Goal: Task Accomplishment & Management: Use online tool/utility

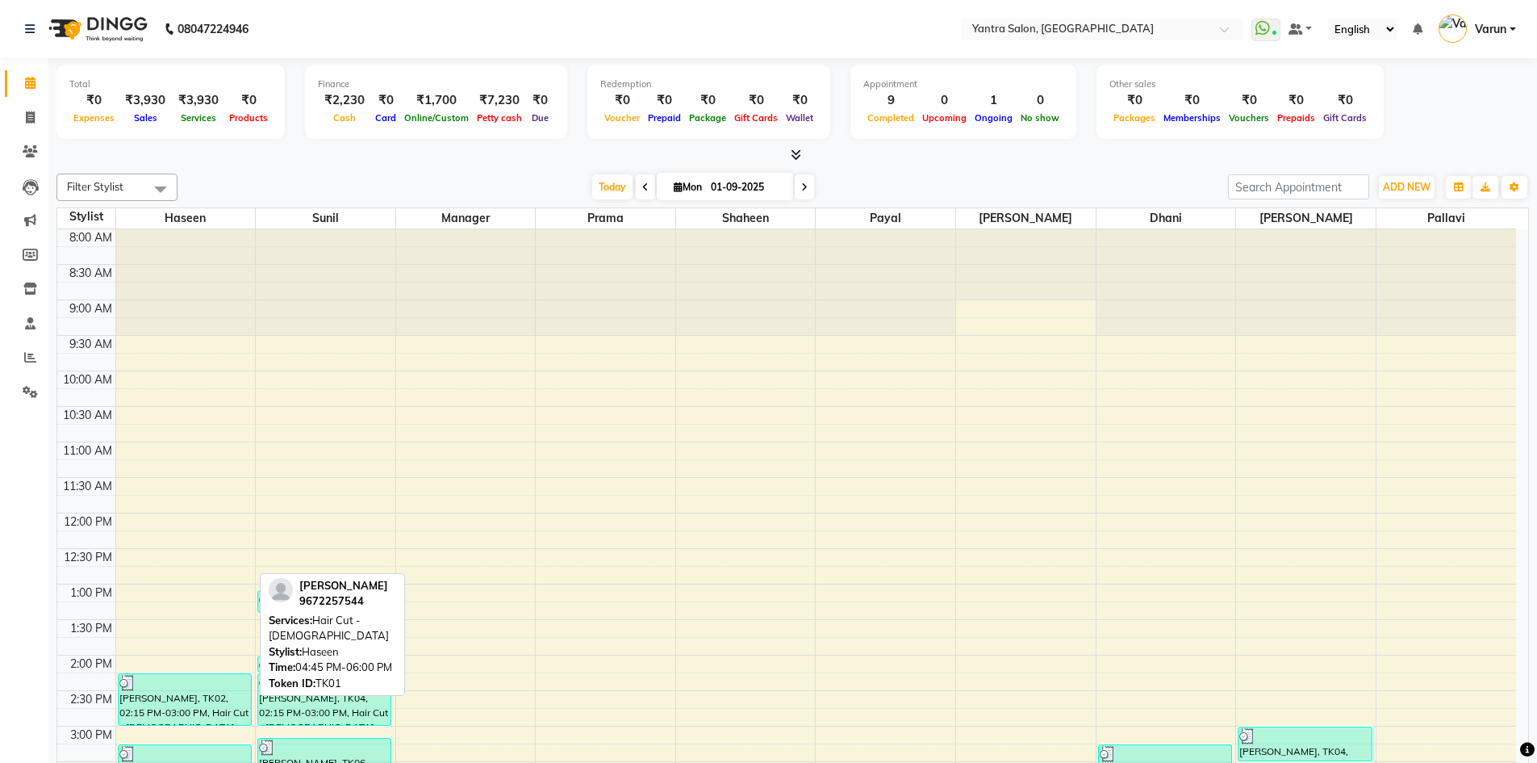
scroll to position [358, 0]
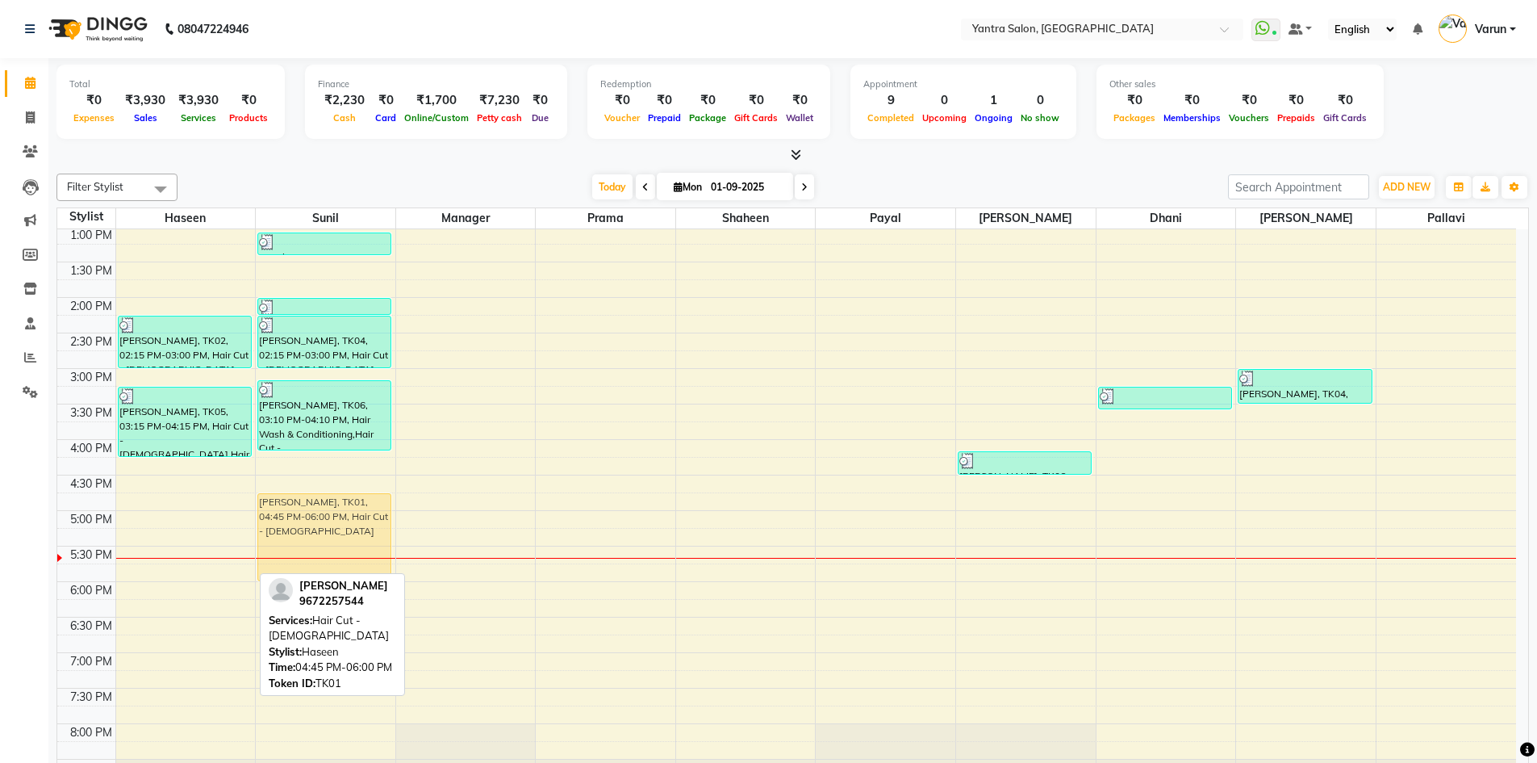
drag, startPoint x: 187, startPoint y: 538, endPoint x: 258, endPoint y: 533, distance: 71.2
click at [274, 533] on tr "[PERSON_NAME], TK02, 02:15 PM-03:00 PM, Hair Cut - [DEMOGRAPHIC_DATA] [PERSON_N…" at bounding box center [786, 333] width 1459 height 922
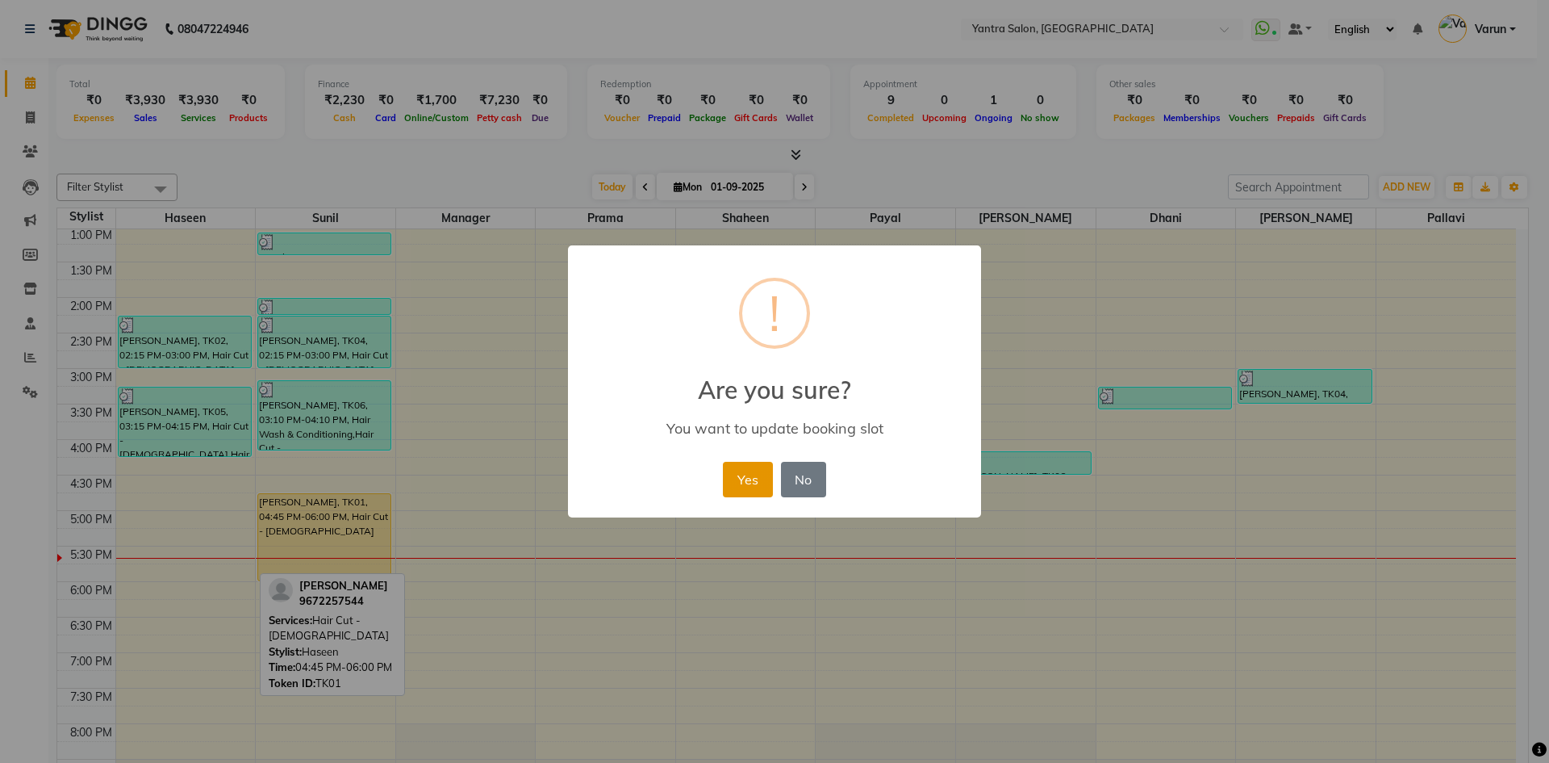
click at [755, 478] on button "Yes" at bounding box center [747, 480] width 49 height 36
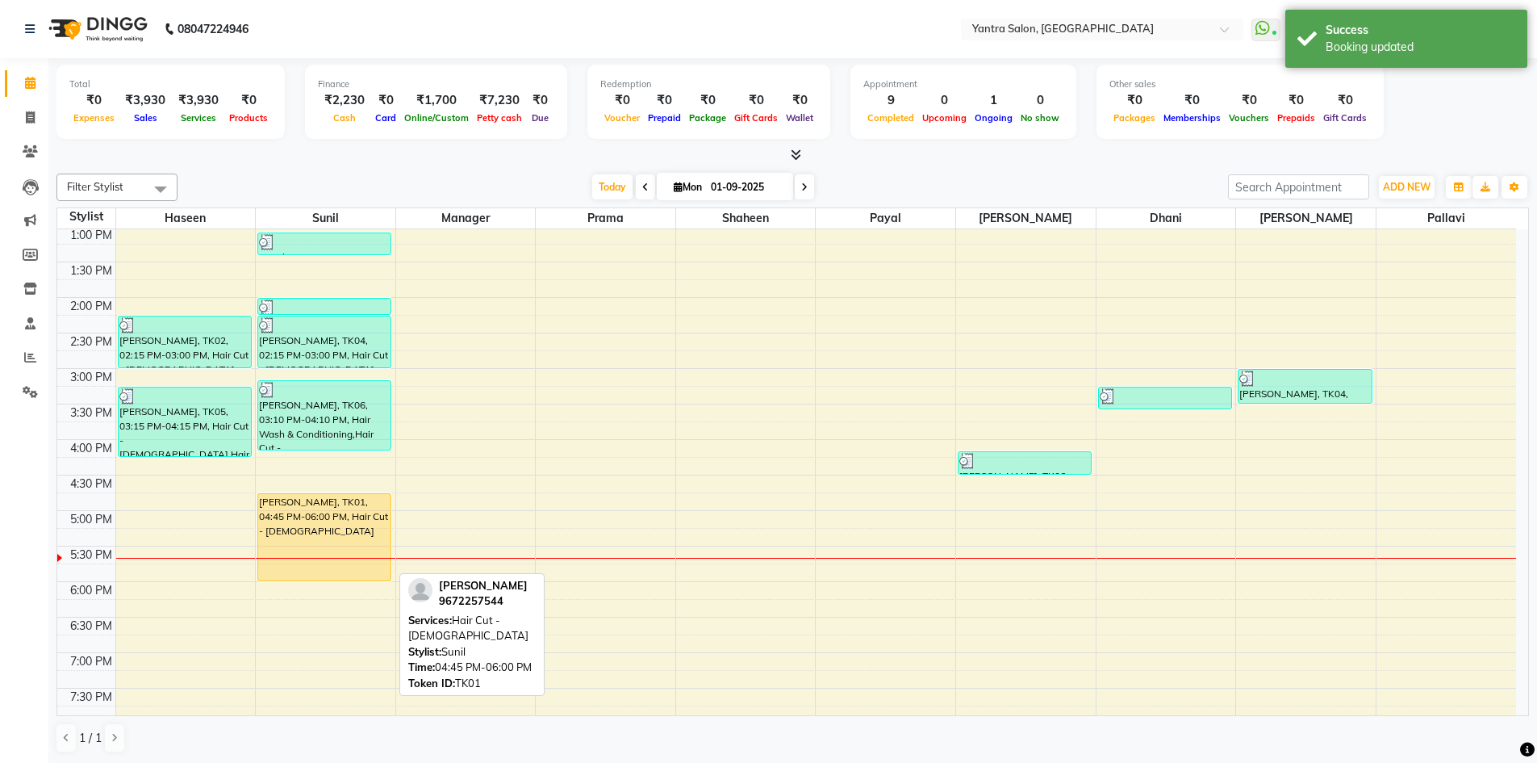
click at [301, 541] on div "[PERSON_NAME], TK01, 04:45 PM-06:00 PM, Hair Cut - [DEMOGRAPHIC_DATA]" at bounding box center [324, 537] width 132 height 86
click at [302, 541] on div "[PERSON_NAME], TK01, 04:45 PM-06:00 PM, Hair Cut - [DEMOGRAPHIC_DATA]" at bounding box center [324, 537] width 132 height 86
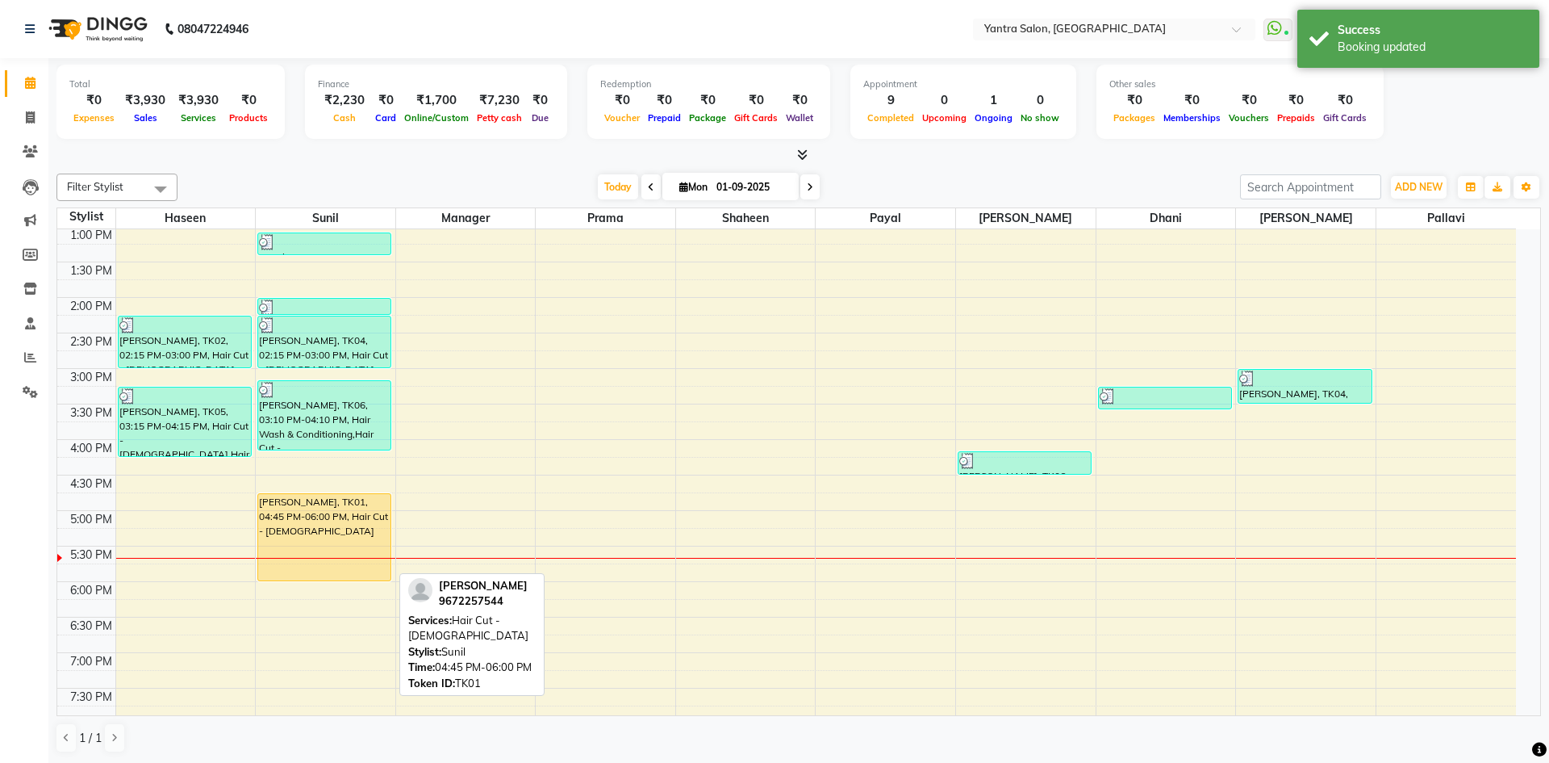
select select "1"
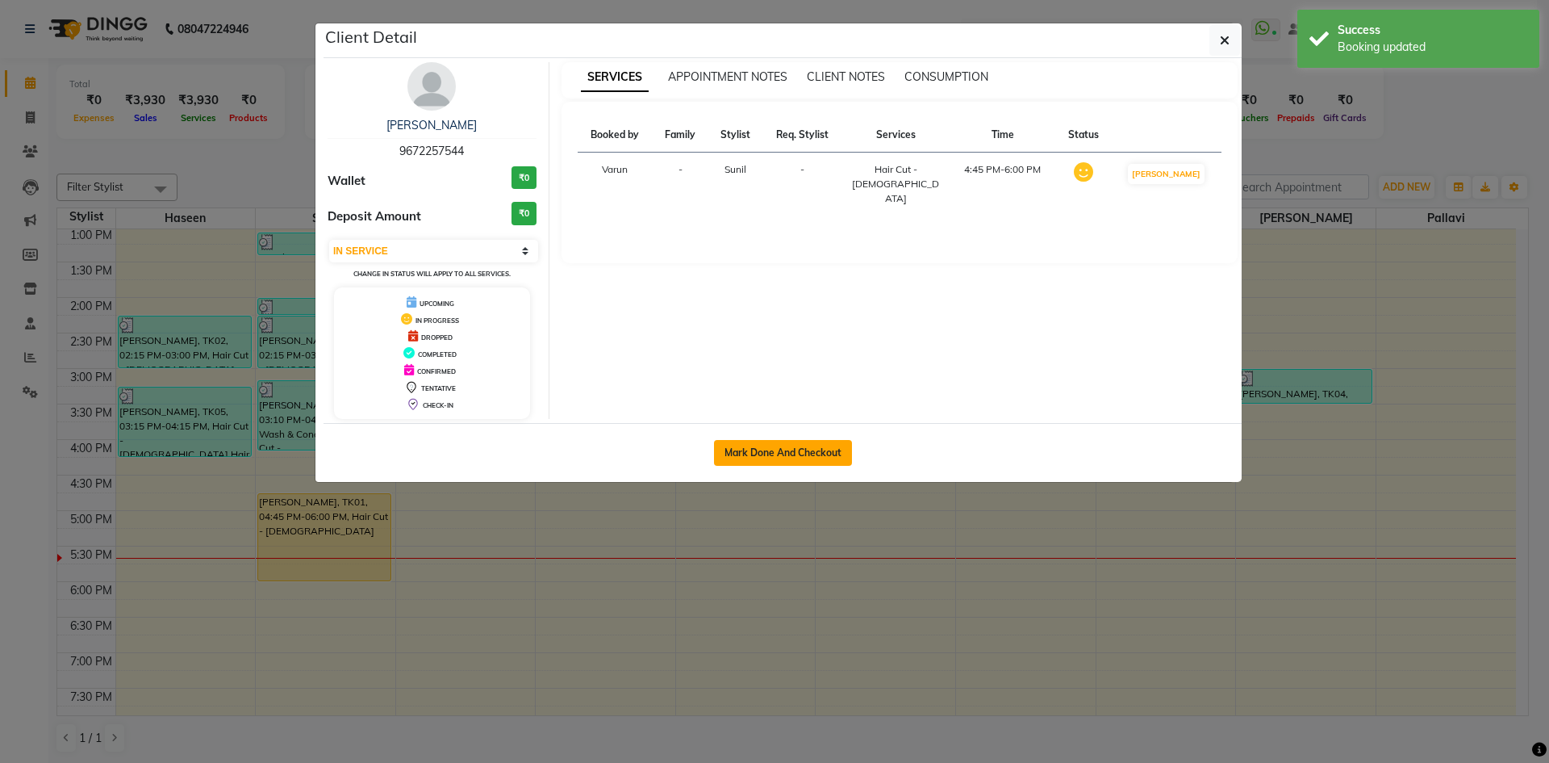
click at [757, 454] on button "Mark Done And Checkout" at bounding box center [783, 453] width 138 height 26
select select "service"
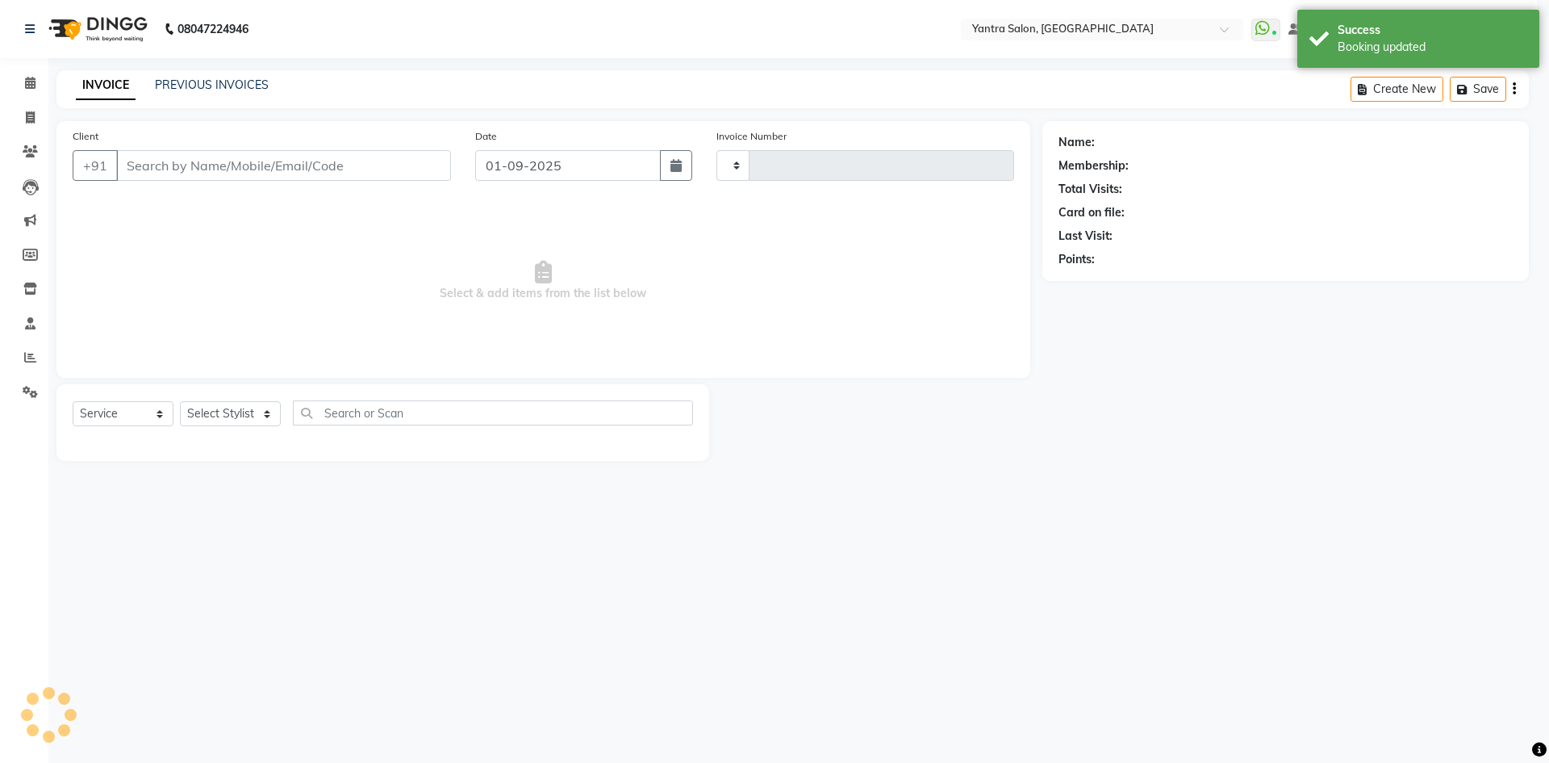
type input "2423"
select select "6253"
type input "9672257544"
select select "76999"
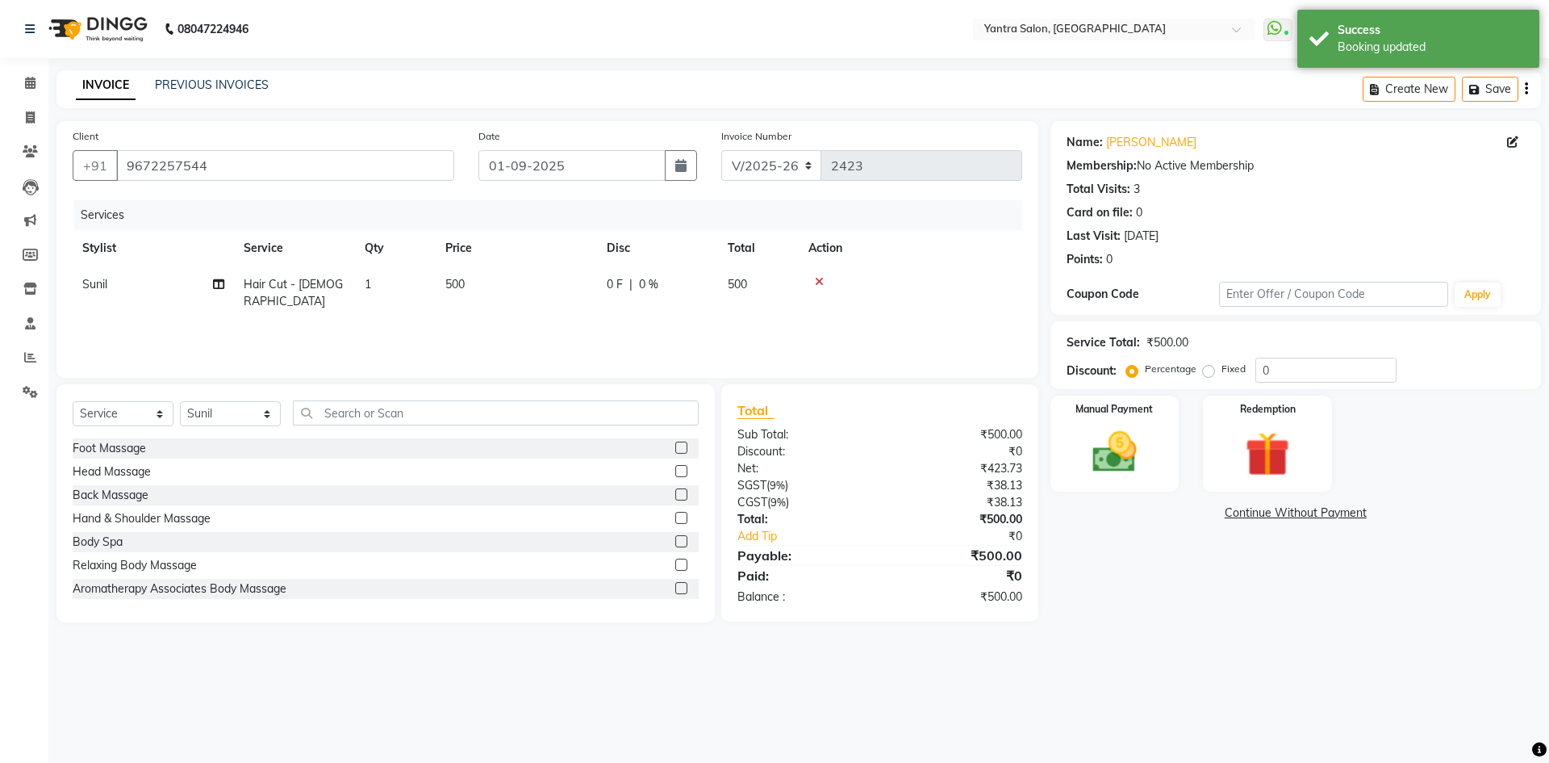
click at [458, 278] on span "500" at bounding box center [454, 284] width 19 height 15
select select "76999"
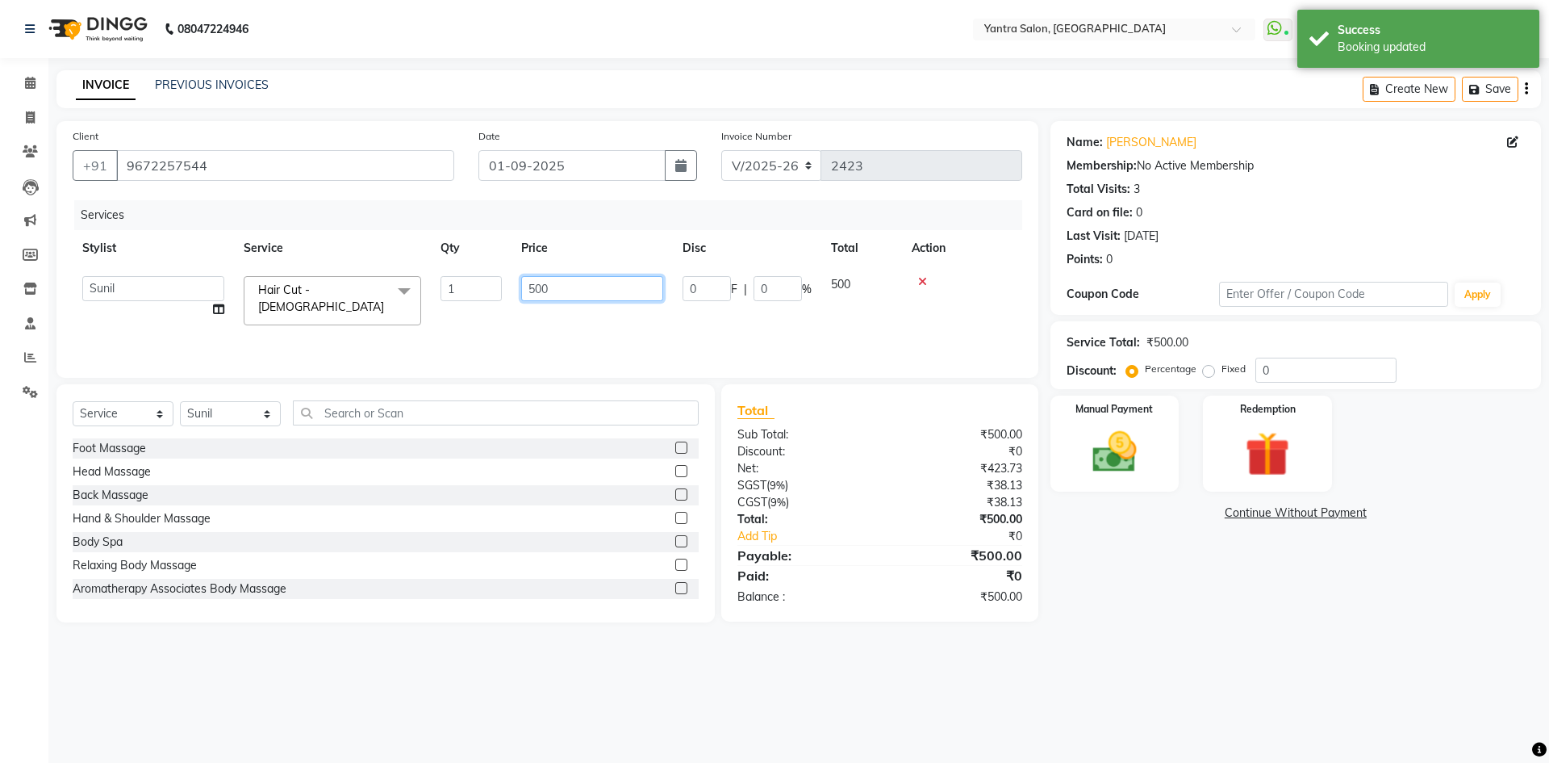
click at [538, 286] on input "500" at bounding box center [592, 288] width 142 height 25
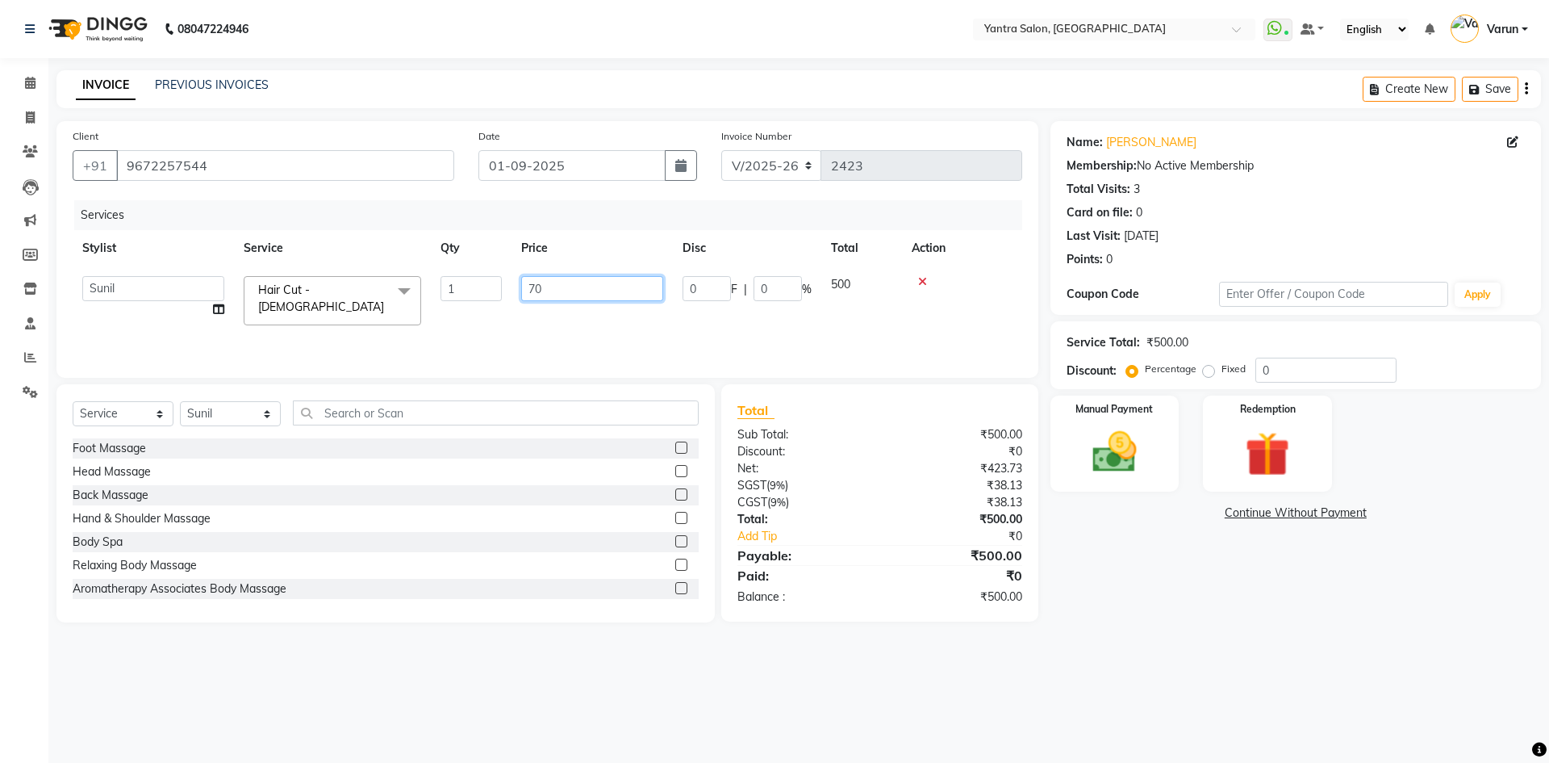
type input "700"
click at [1117, 458] on img at bounding box center [1114, 451] width 75 height 53
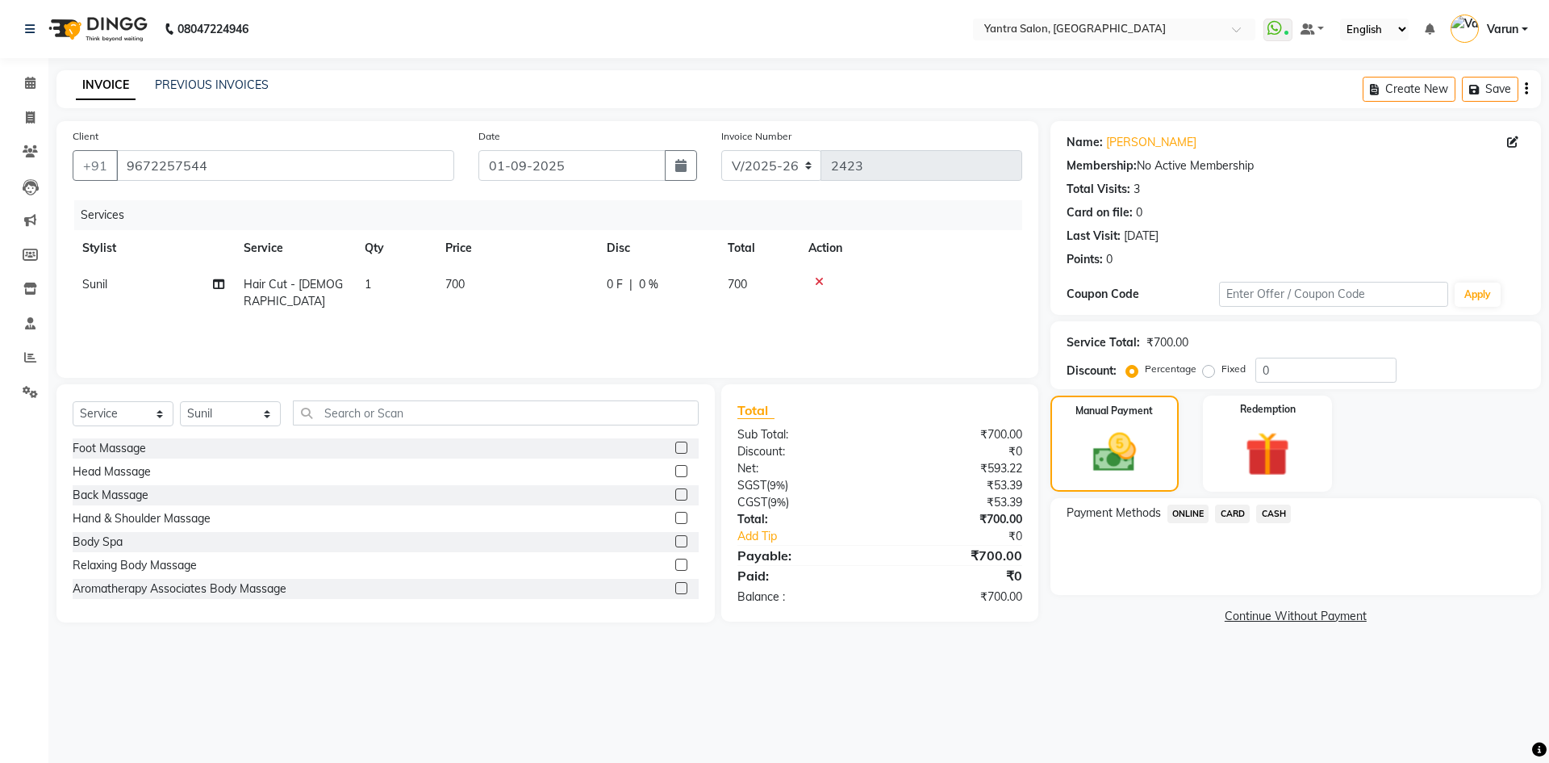
click at [1197, 511] on span "ONLINE" at bounding box center [1189, 513] width 42 height 19
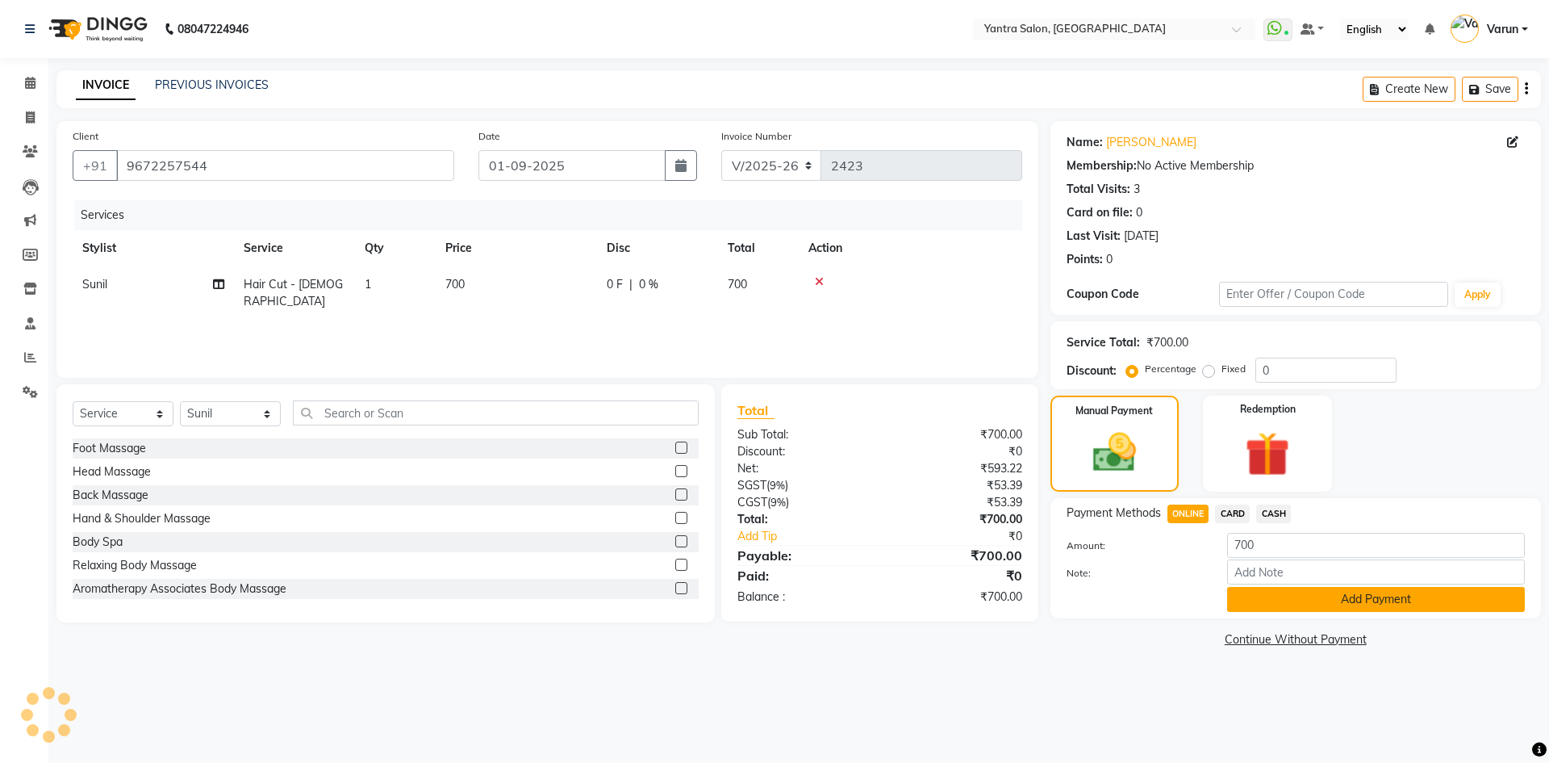
click at [1282, 595] on button "Add Payment" at bounding box center [1376, 599] width 298 height 25
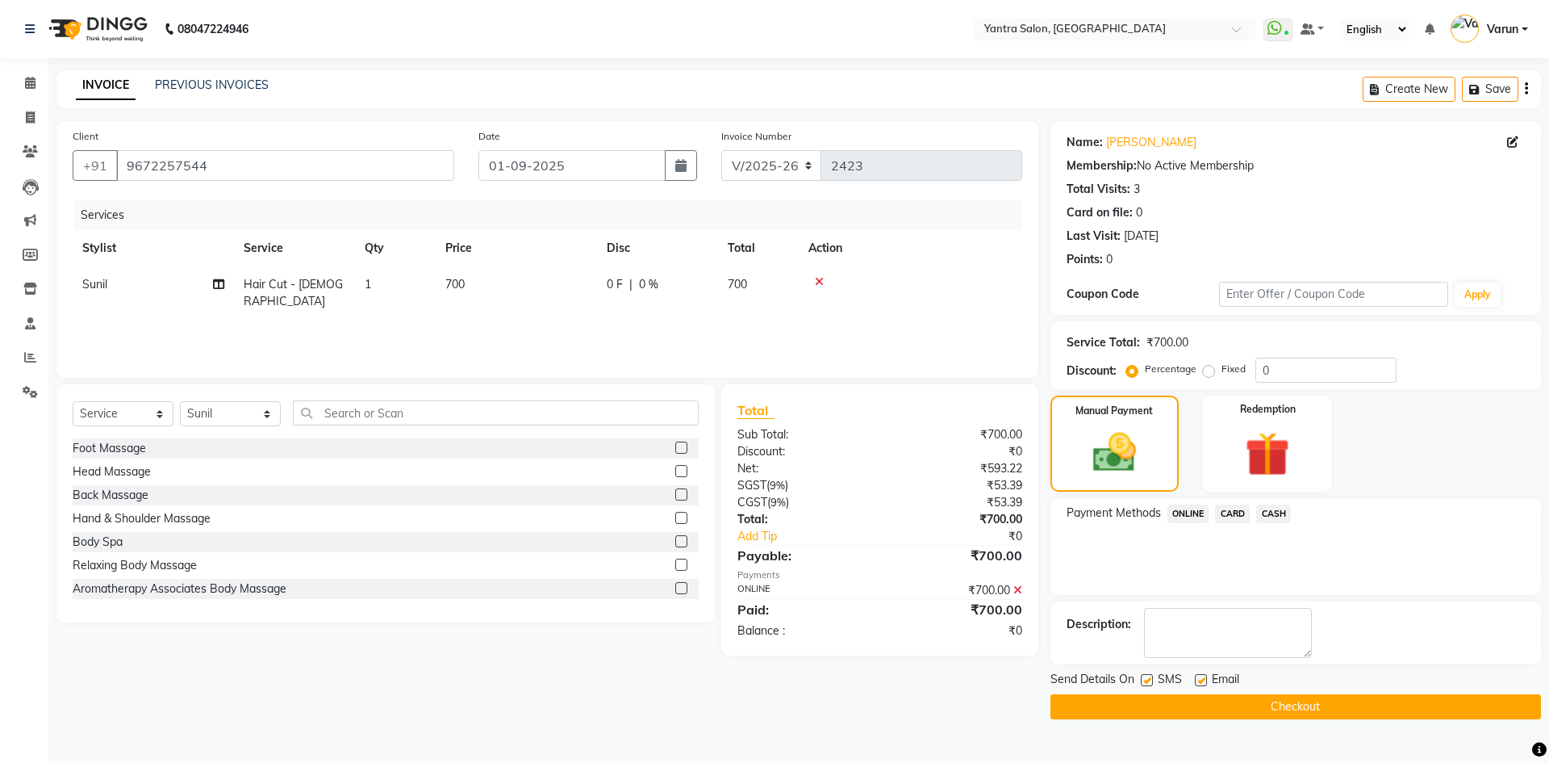
click at [1278, 712] on button "Checkout" at bounding box center [1296, 706] width 491 height 25
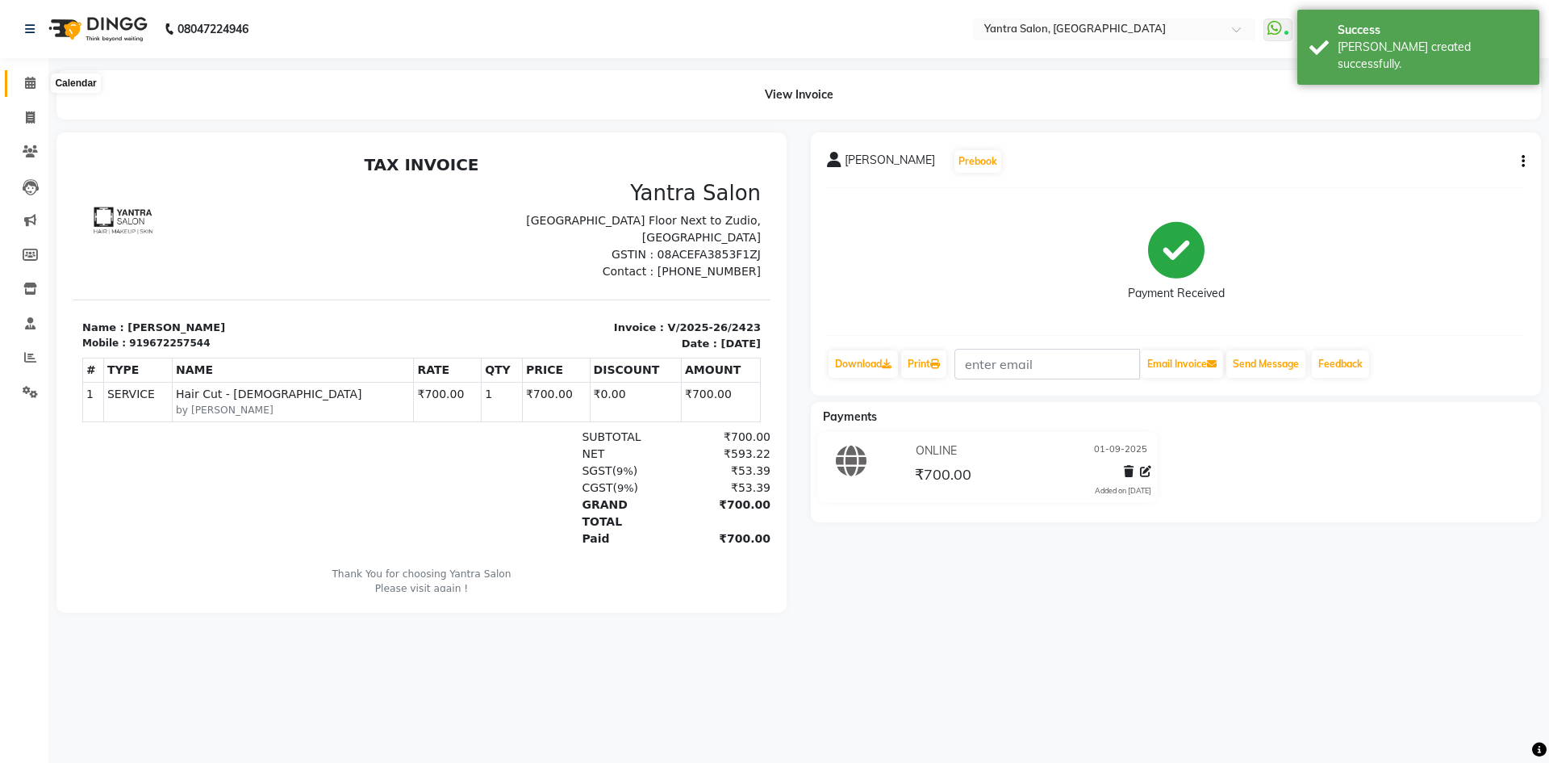
click at [25, 86] on icon at bounding box center [30, 83] width 10 height 12
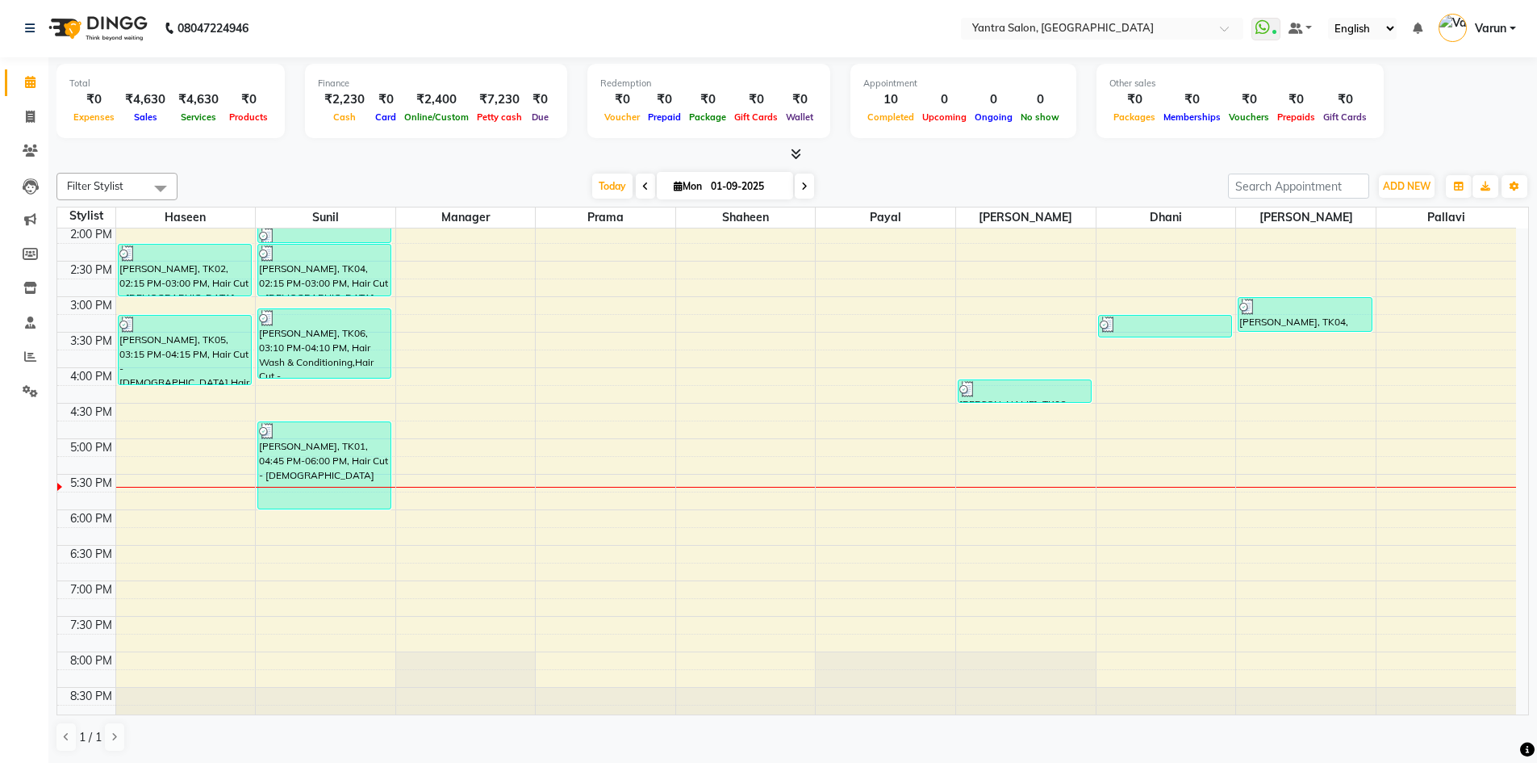
scroll to position [437, 0]
